Goal: Information Seeking & Learning: Learn about a topic

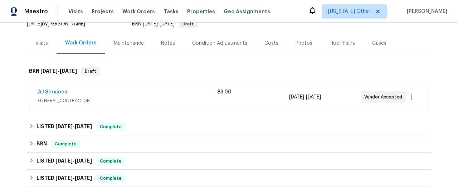
scroll to position [92, 0]
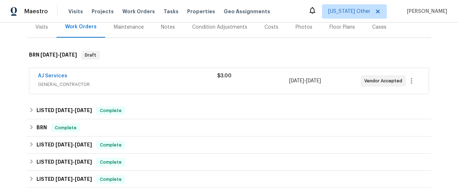
click at [82, 83] on span "GENERAL_CONTRACTOR" at bounding box center [127, 84] width 179 height 7
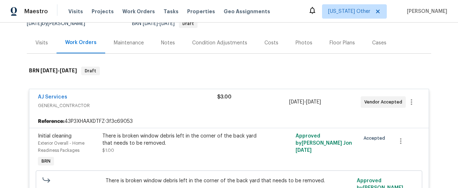
scroll to position [71, 0]
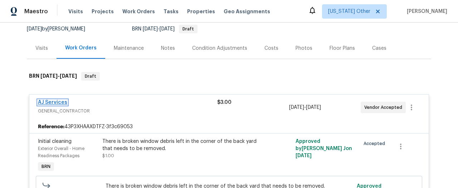
click at [48, 100] on link "AJ Services" at bounding box center [52, 102] width 29 height 5
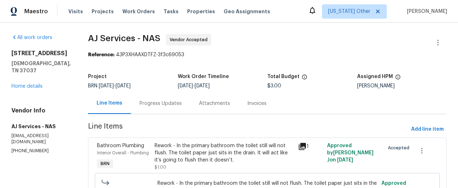
drag, startPoint x: 155, startPoint y: 102, endPoint x: 173, endPoint y: 103, distance: 17.9
click at [155, 102] on div "Progress Updates" at bounding box center [160, 103] width 42 height 7
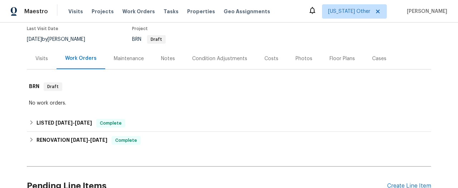
scroll to position [89, 0]
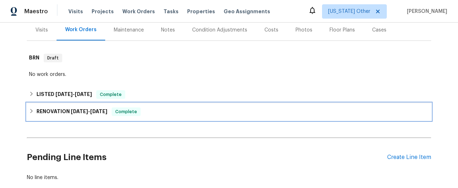
drag, startPoint x: 49, startPoint y: 108, endPoint x: 55, endPoint y: 107, distance: 6.5
click at [50, 107] on h6 "RENOVATION [DATE] - [DATE]" at bounding box center [71, 111] width 71 height 9
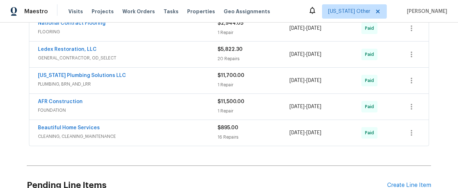
scroll to position [313, 0]
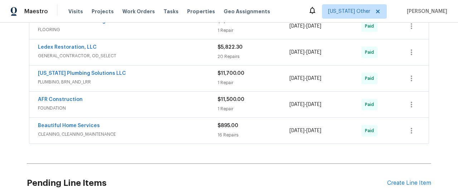
drag, startPoint x: 50, startPoint y: 108, endPoint x: 64, endPoint y: 108, distance: 14.3
click at [50, 108] on span "FOUNDATION" at bounding box center [128, 107] width 180 height 7
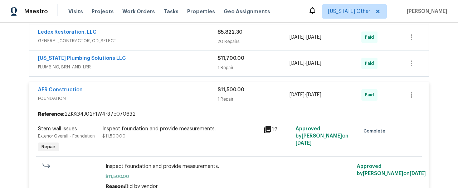
scroll to position [282, 0]
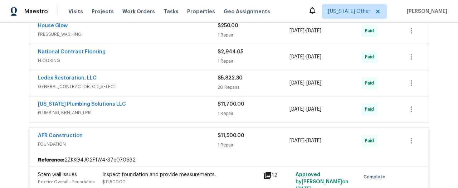
click at [85, 110] on span "PLUMBING, BRN_AND_LRR" at bounding box center [128, 112] width 180 height 7
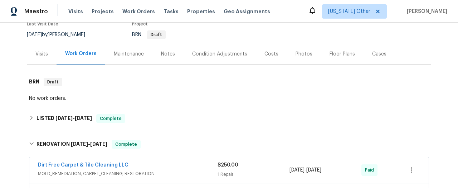
scroll to position [0, 0]
